Goal: Task Accomplishment & Management: Manage account settings

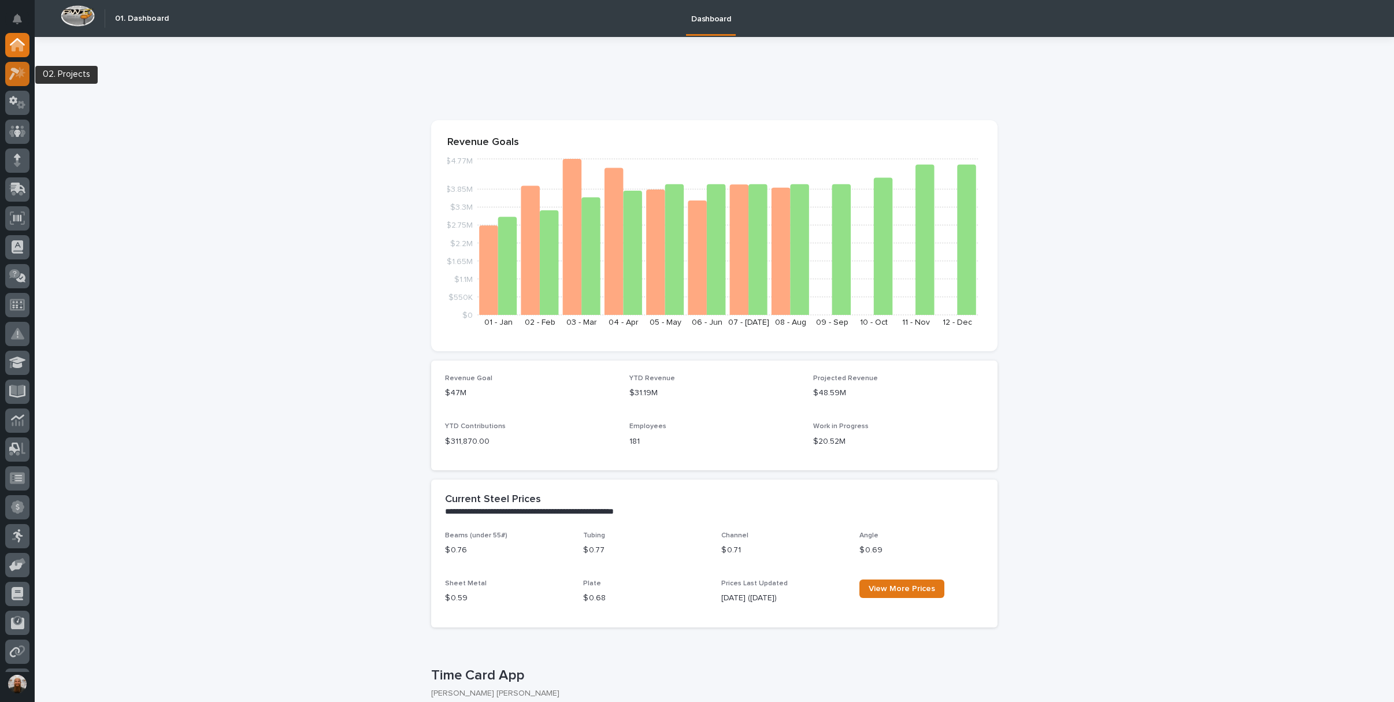
click at [10, 69] on icon at bounding box center [17, 73] width 17 height 13
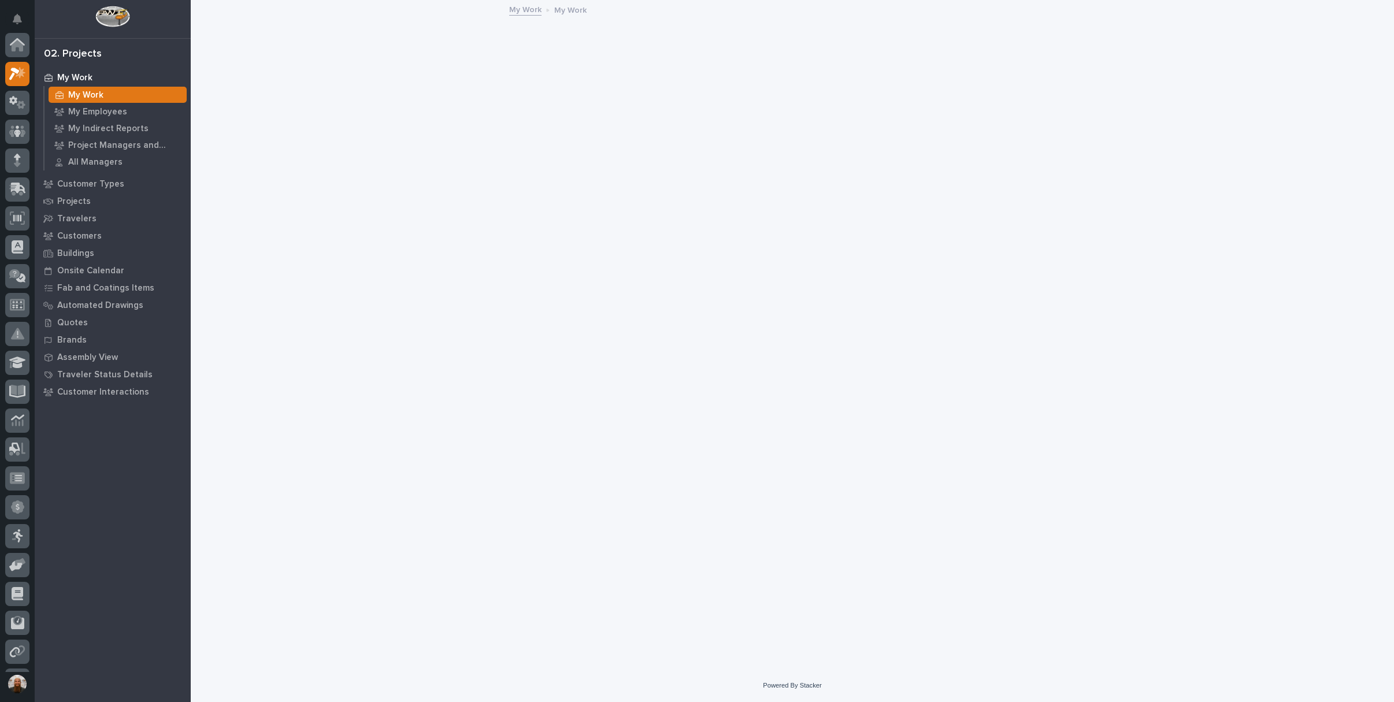
scroll to position [29, 0]
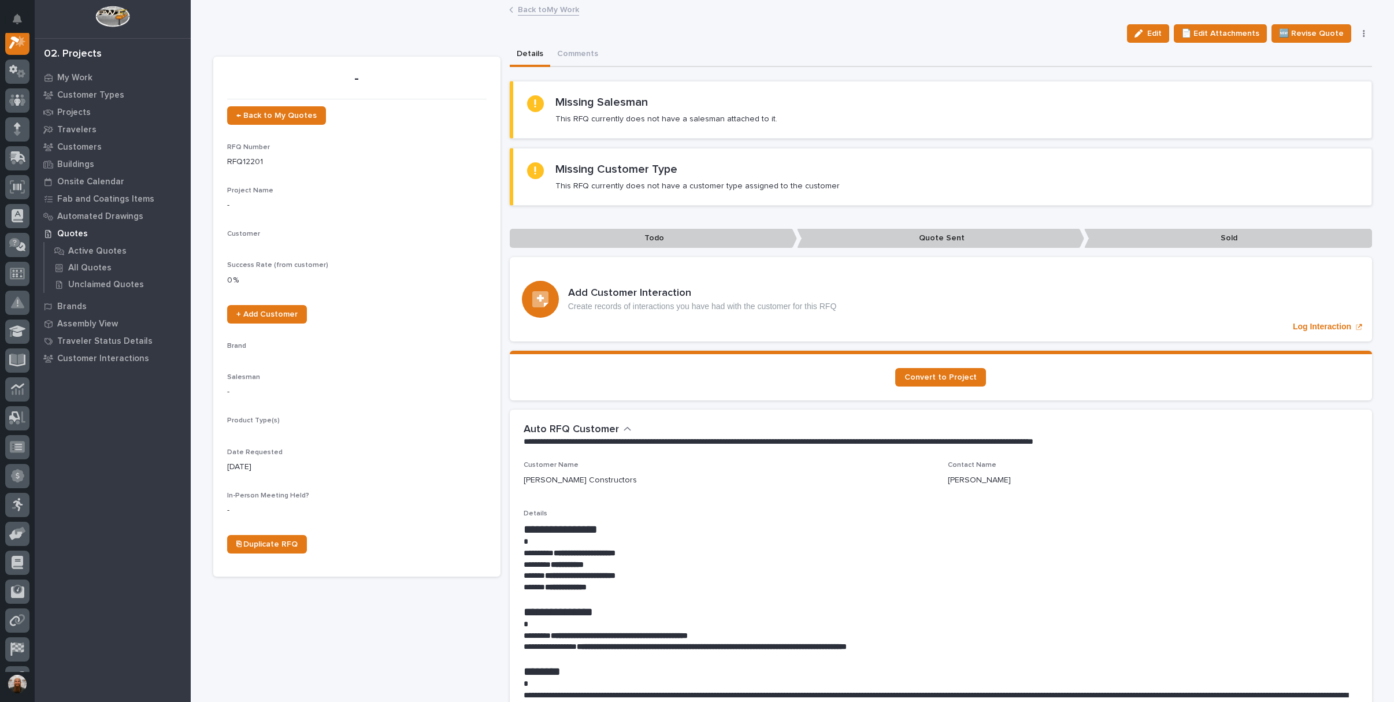
scroll to position [29, 0]
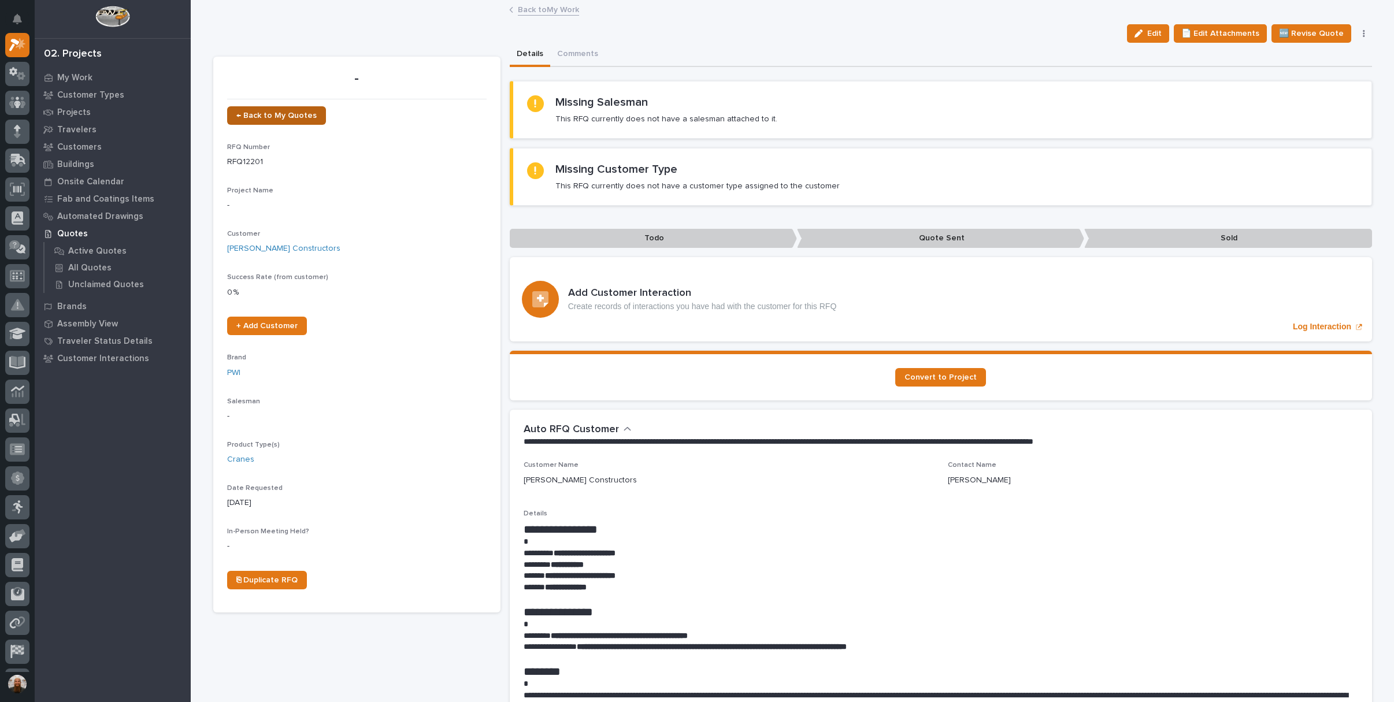
click at [276, 112] on span "← Back to My Quotes" at bounding box center [276, 116] width 80 height 8
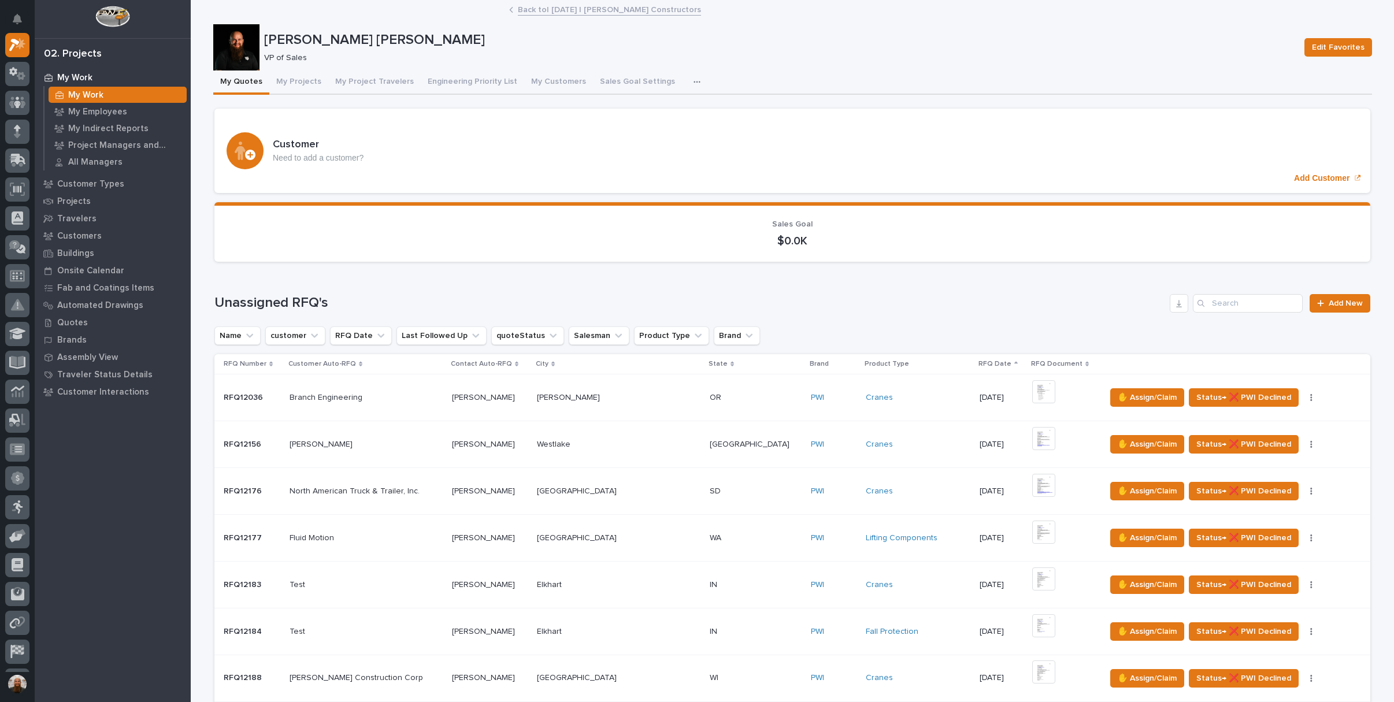
scroll to position [359, 0]
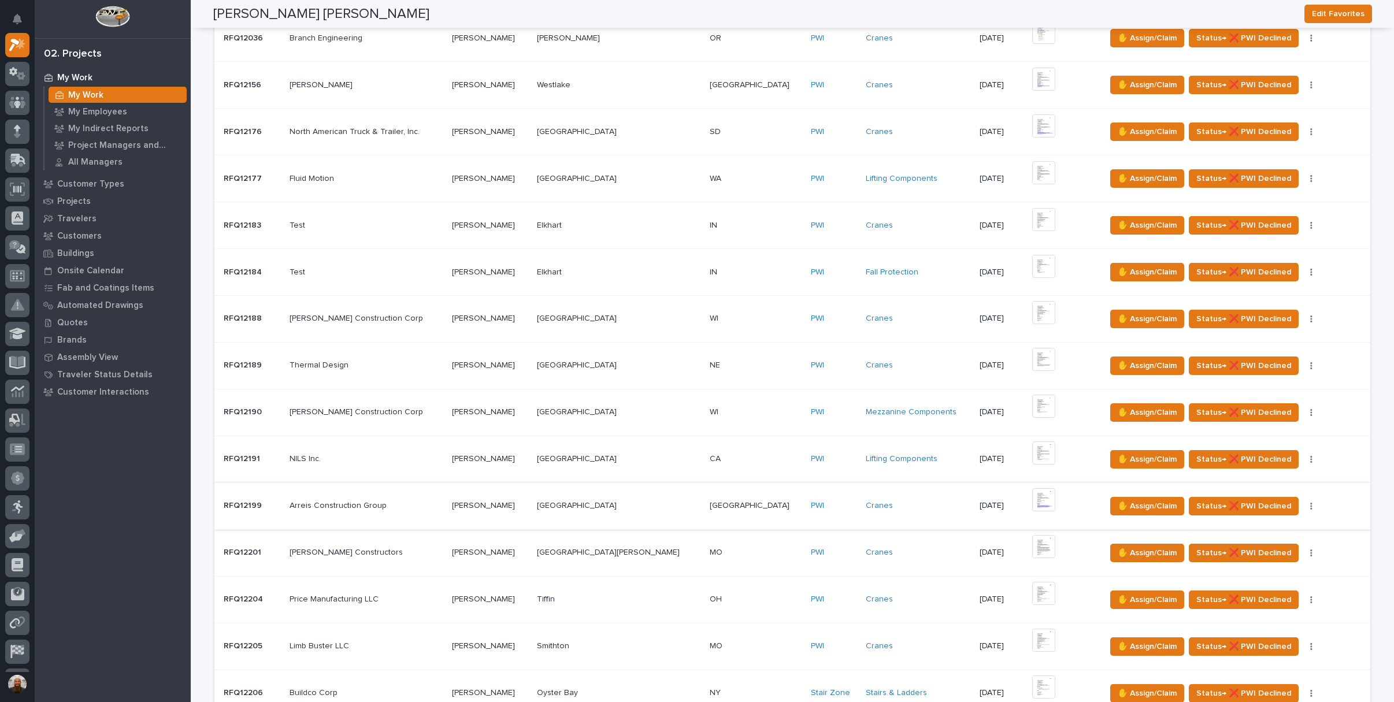
click at [1032, 499] on img at bounding box center [1043, 499] width 23 height 23
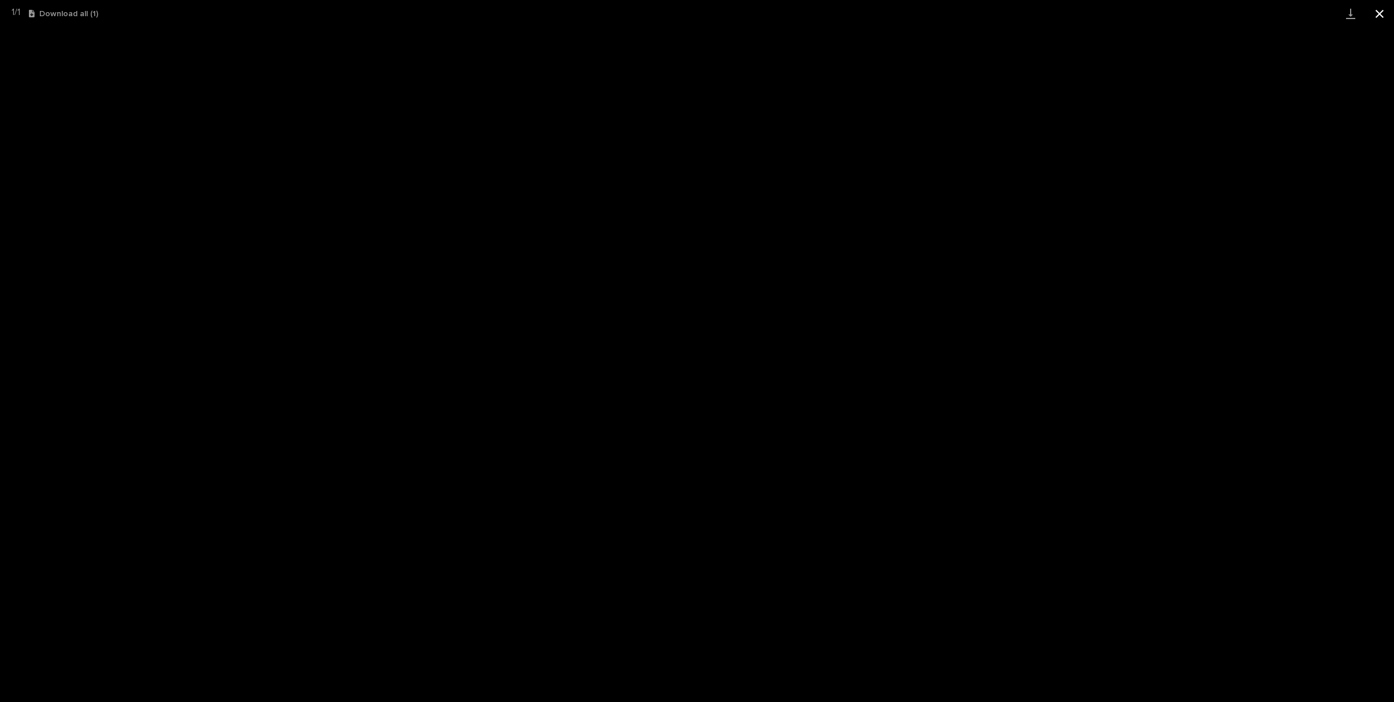
click at [1385, 8] on button "Close gallery" at bounding box center [1379, 13] width 29 height 27
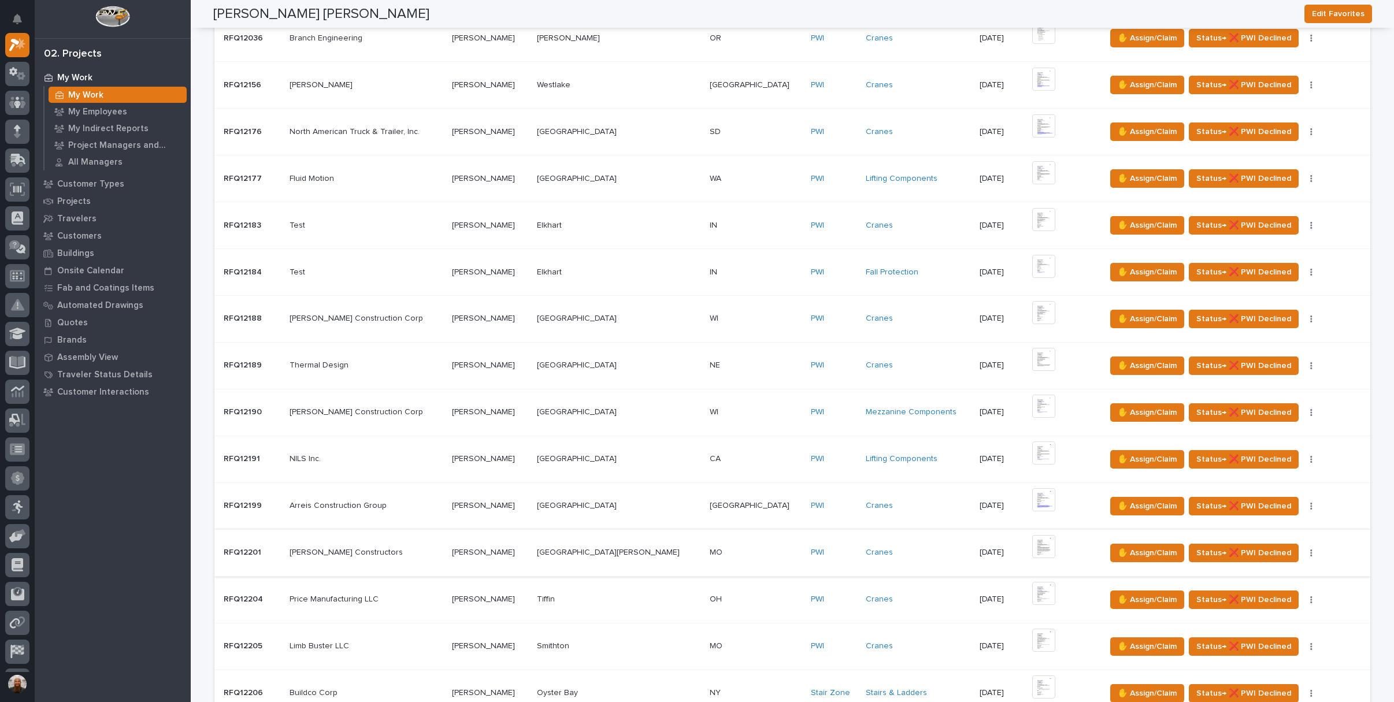
click at [1032, 545] on img at bounding box center [1043, 546] width 23 height 23
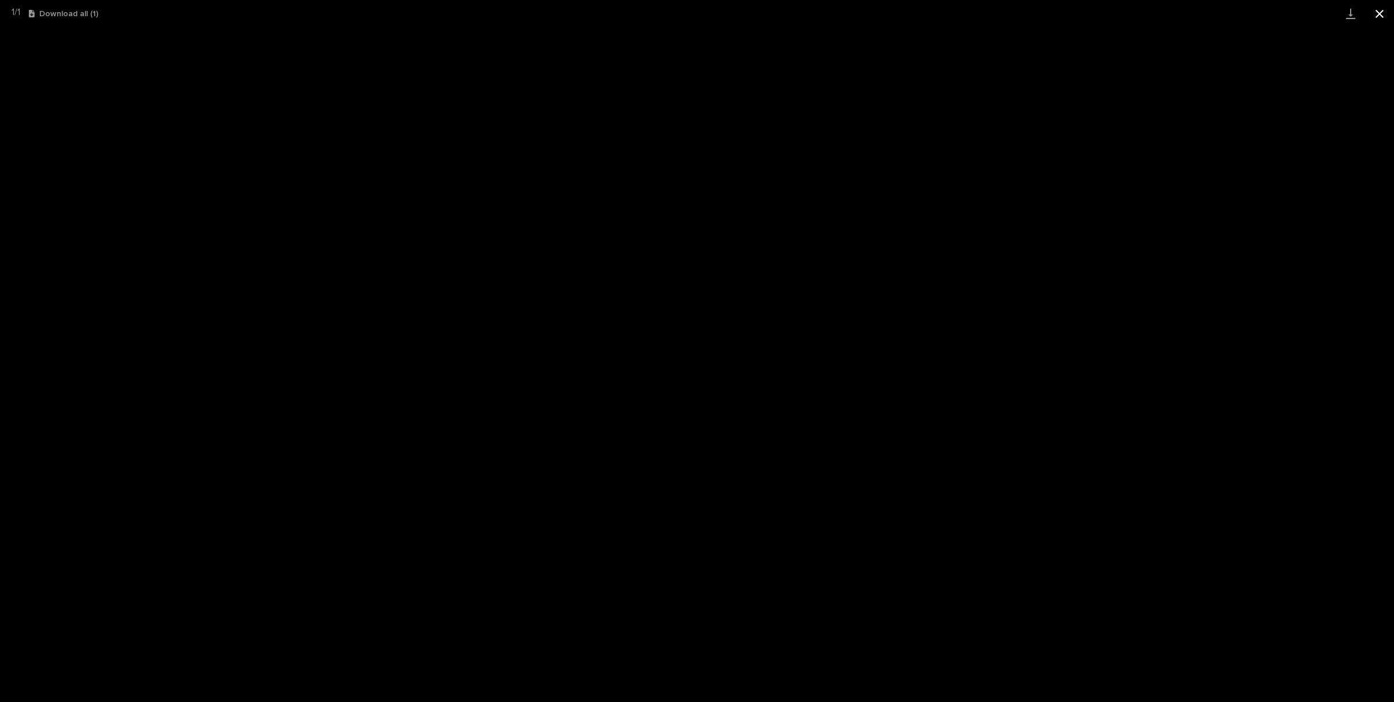
click at [1373, 13] on button "Close gallery" at bounding box center [1379, 13] width 29 height 27
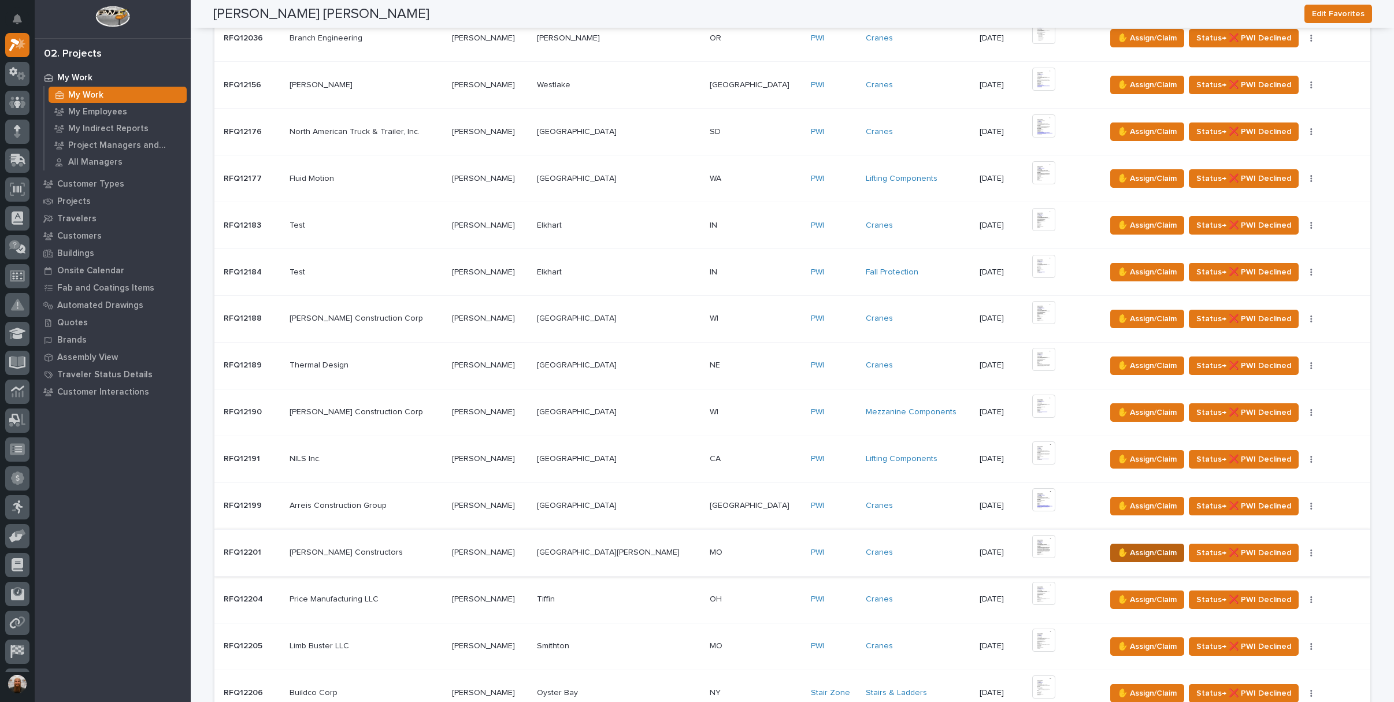
click at [1118, 548] on span "✋ Assign/Claim" at bounding box center [1147, 553] width 59 height 14
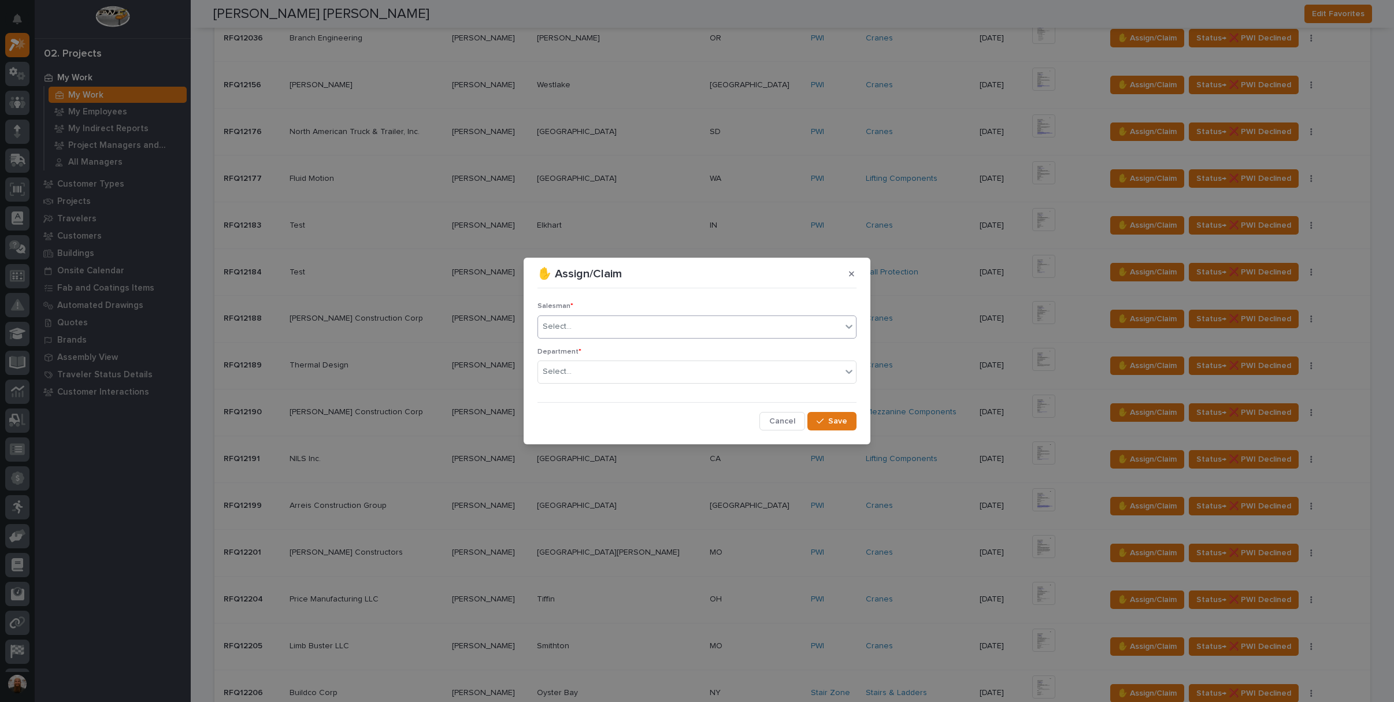
click at [750, 333] on div "Select..." at bounding box center [689, 326] width 303 height 19
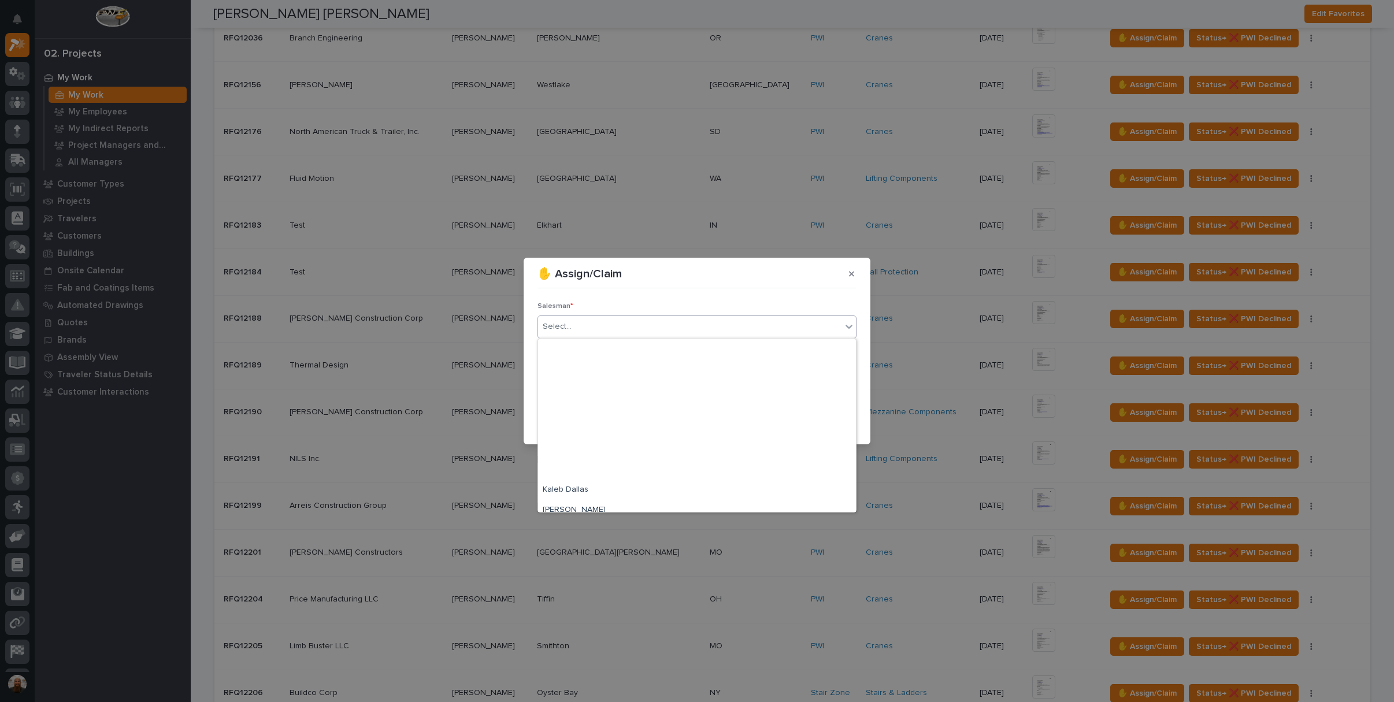
scroll to position [180, 0]
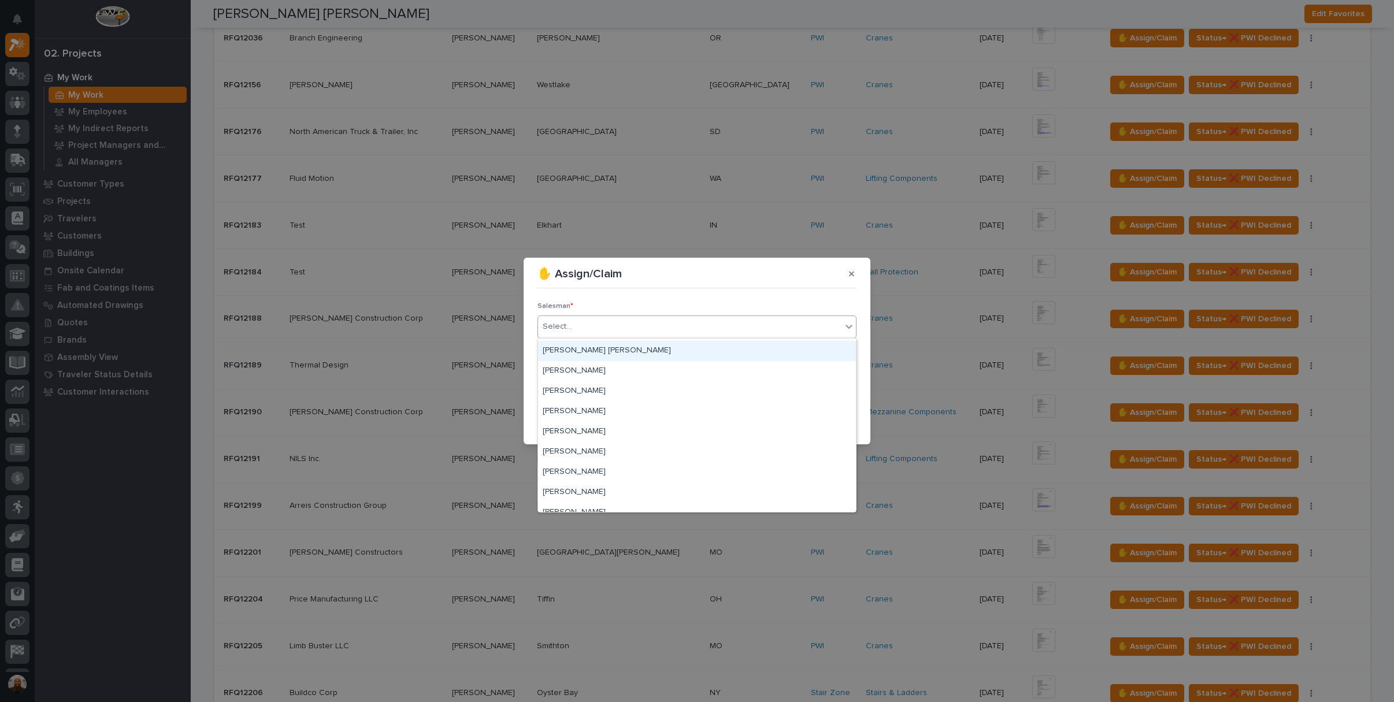
click at [654, 354] on div "[PERSON_NAME] [PERSON_NAME]" at bounding box center [697, 351] width 318 height 20
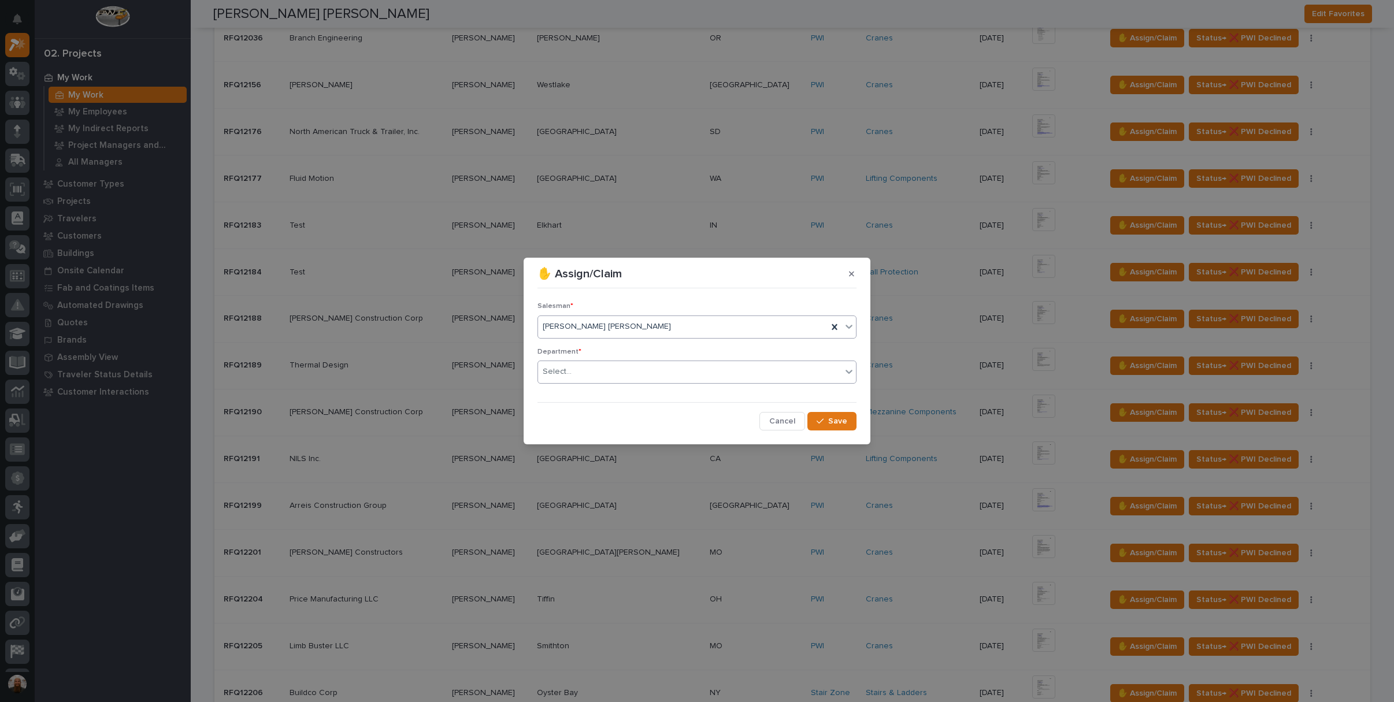
click at [647, 372] on div "Select..." at bounding box center [689, 371] width 303 height 19
click at [634, 398] on div "National Sales" at bounding box center [697, 394] width 318 height 20
click at [841, 419] on span "Save" at bounding box center [837, 421] width 19 height 10
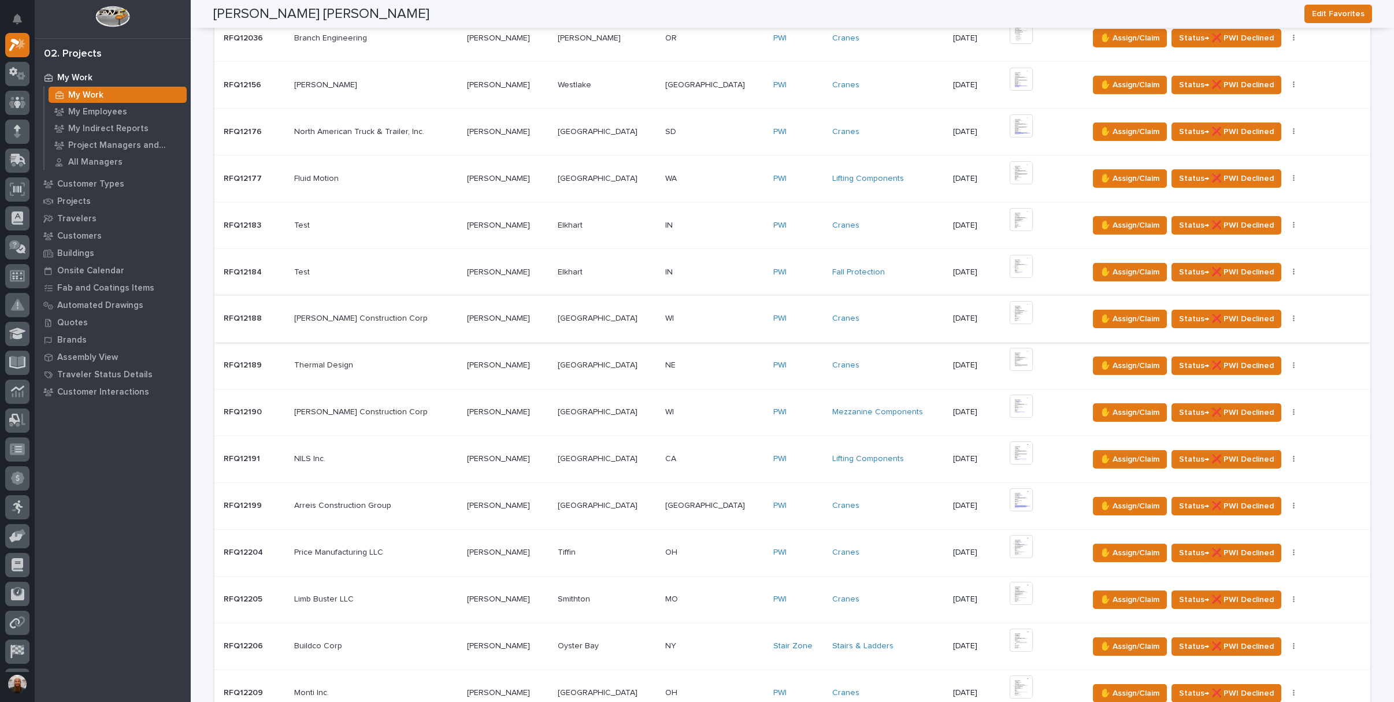
scroll to position [899, 0]
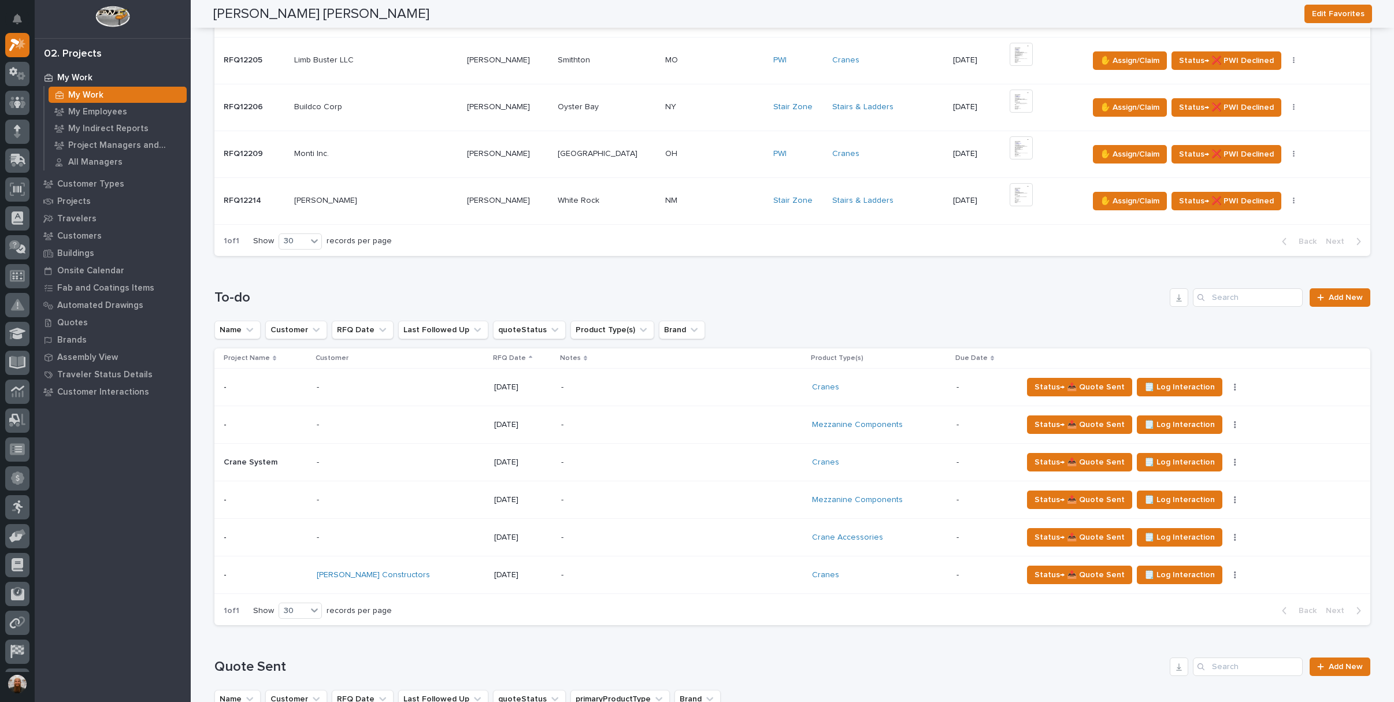
click at [587, 573] on p "-" at bounding box center [662, 575] width 202 height 10
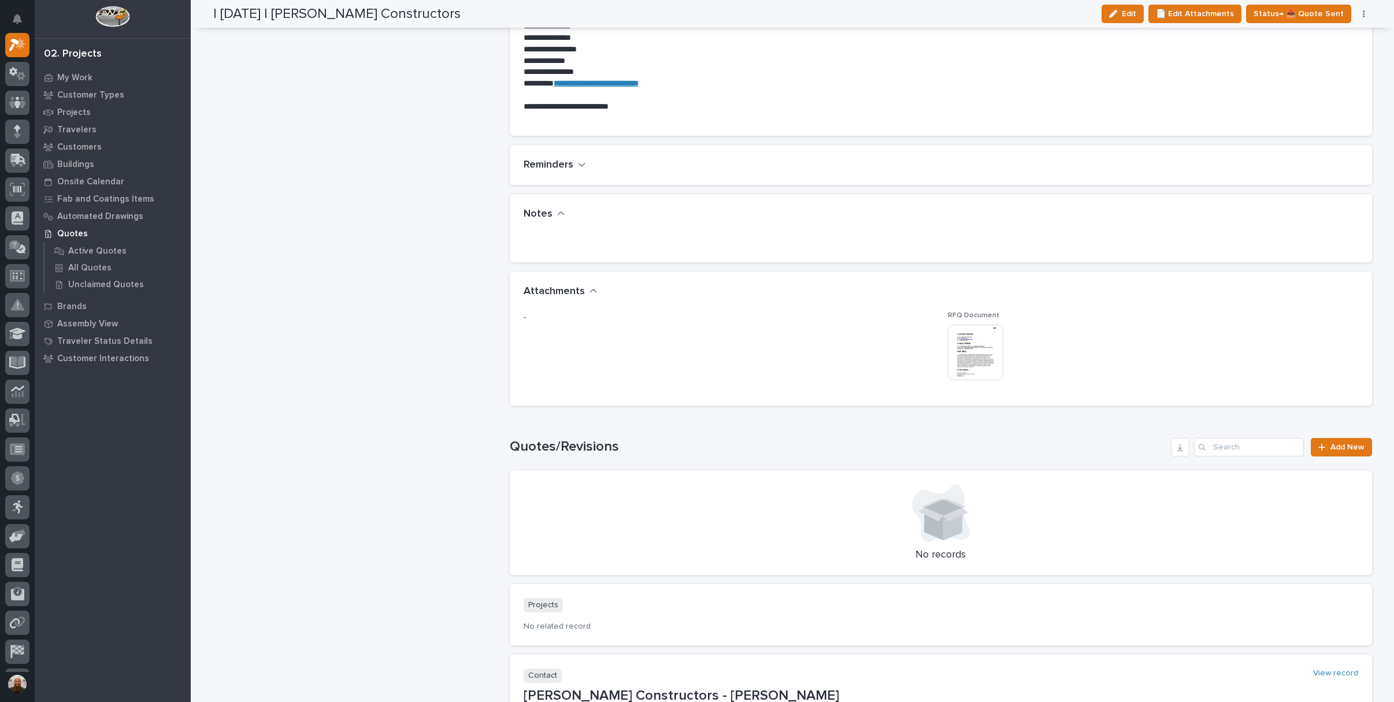
scroll to position [899, 0]
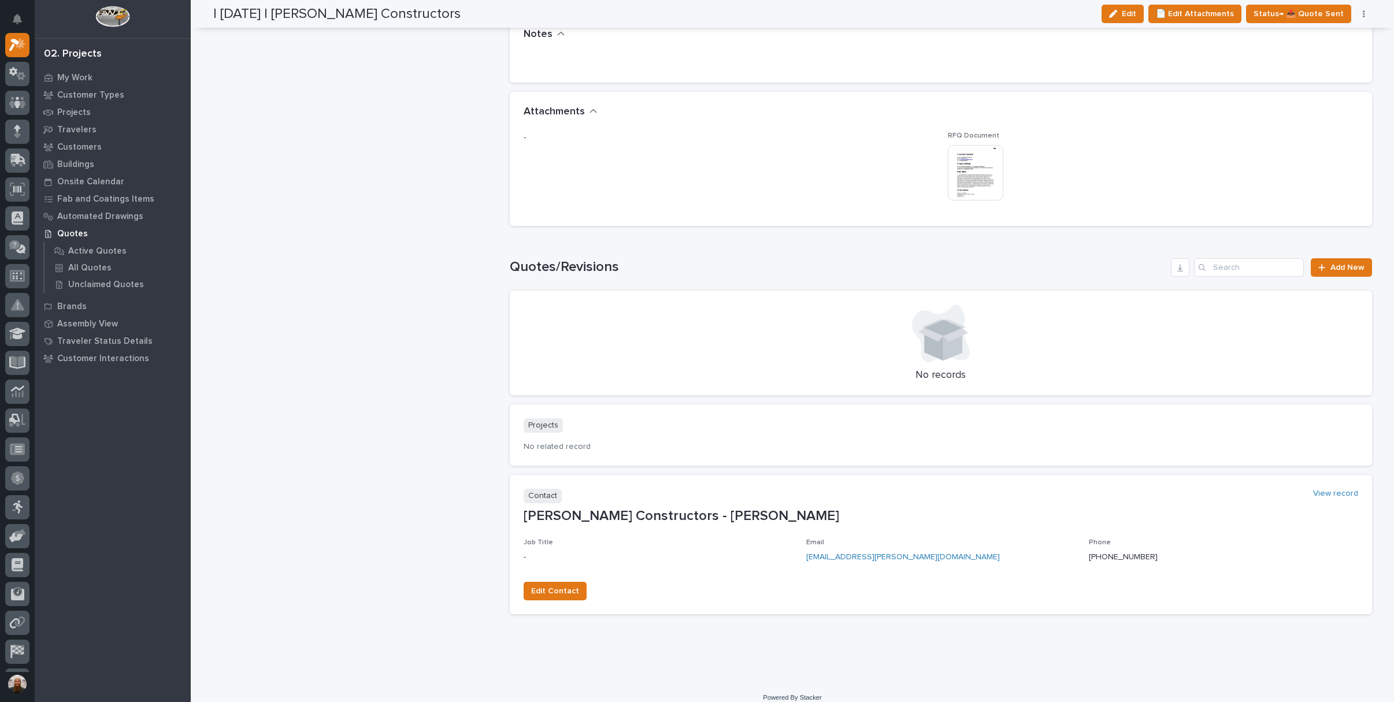
click at [979, 177] on img at bounding box center [975, 172] width 55 height 55
